Goal: Find specific page/section: Find specific page/section

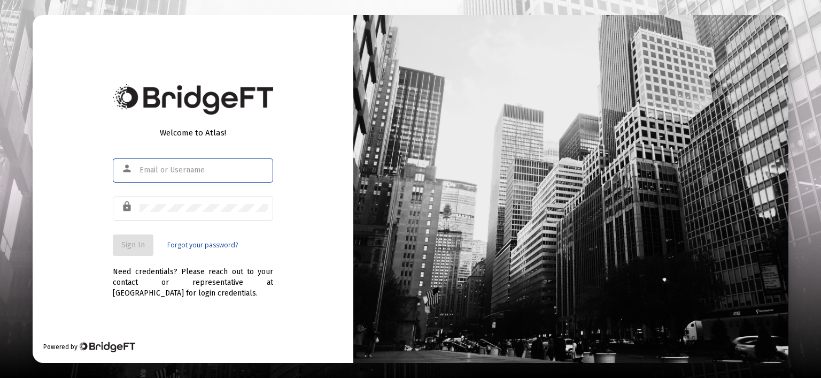
click at [201, 166] on input "text" at bounding box center [204, 170] width 128 height 9
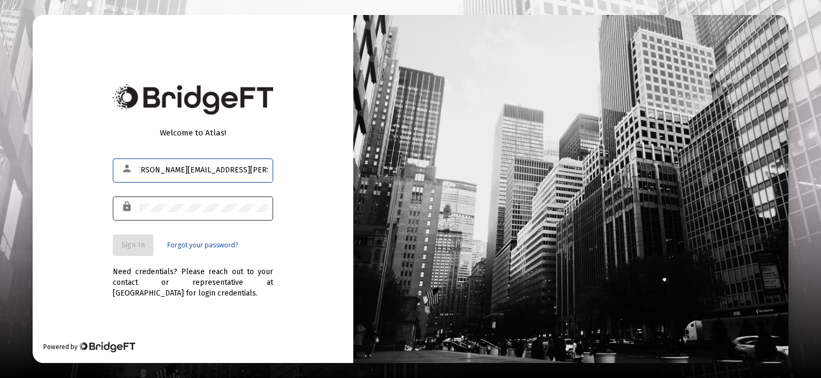
type input "[PERSON_NAME][EMAIL_ADDRESS][PERSON_NAME][DOMAIN_NAME]"
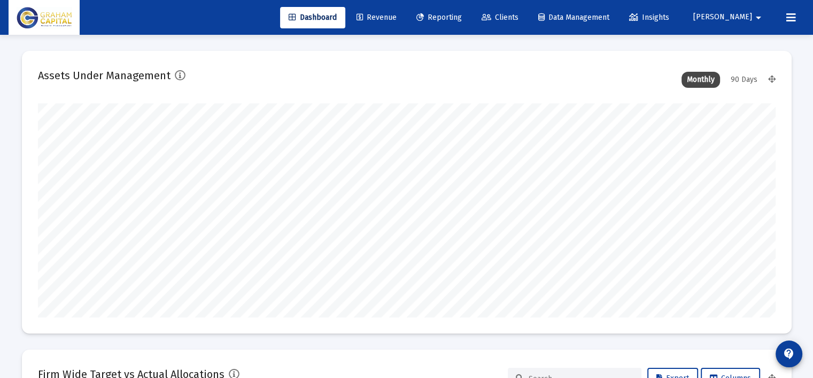
scroll to position [214, 397]
type input "[DATE]"
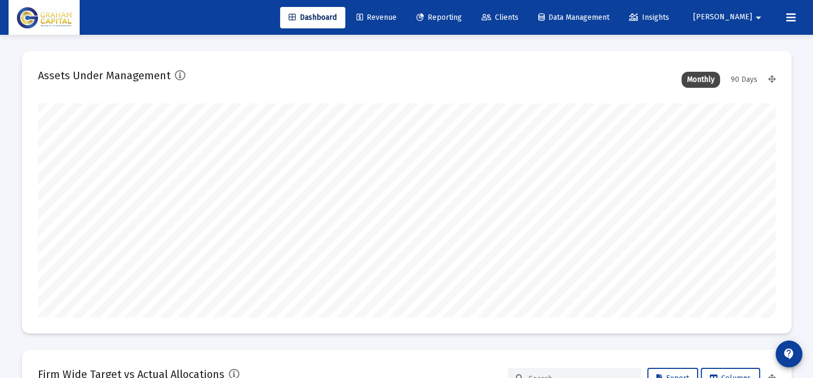
click at [491, 17] on icon at bounding box center [487, 17] width 10 height 7
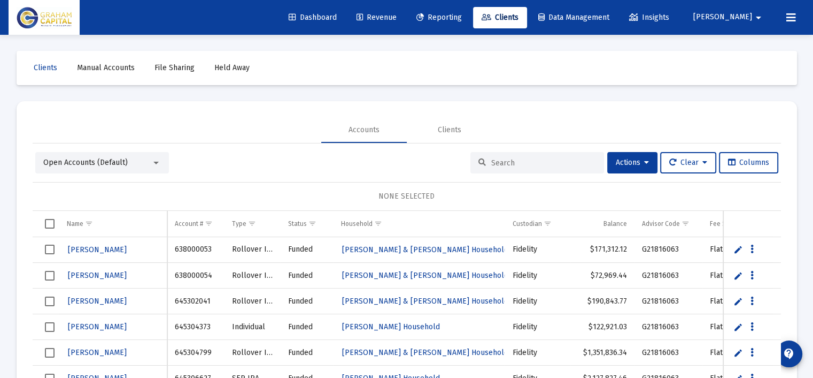
click at [498, 162] on input at bounding box center [543, 162] width 105 height 9
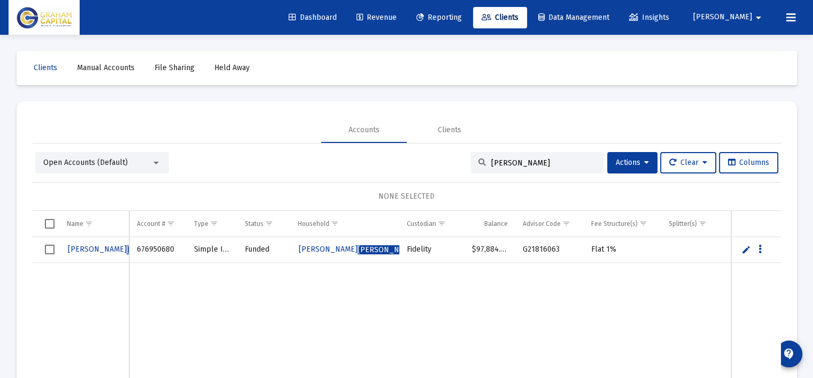
type input "[PERSON_NAME]"
